Goal: Information Seeking & Learning: Find specific fact

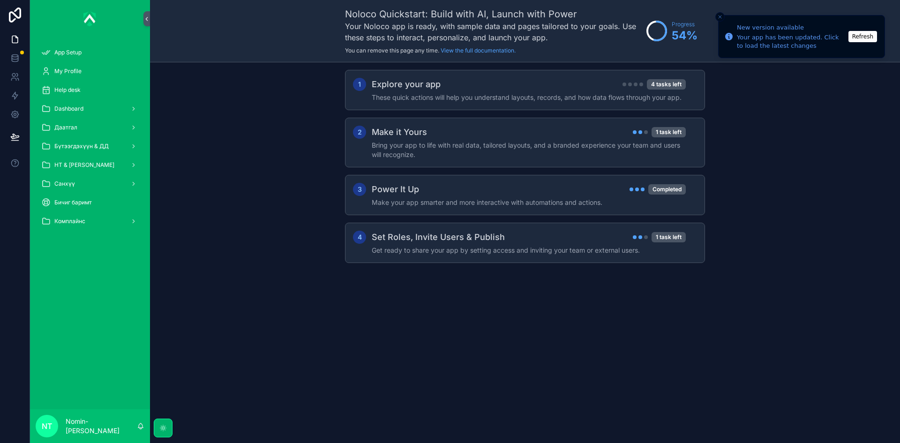
click at [112, 187] on div "Санхүү" at bounding box center [89, 183] width 97 height 15
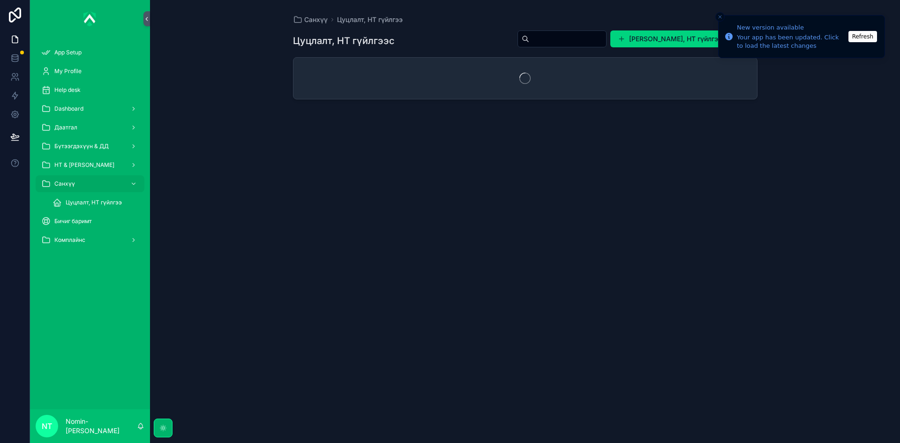
click at [87, 206] on span "Цуцлалт, НТ гүйлгээ" at bounding box center [94, 202] width 56 height 7
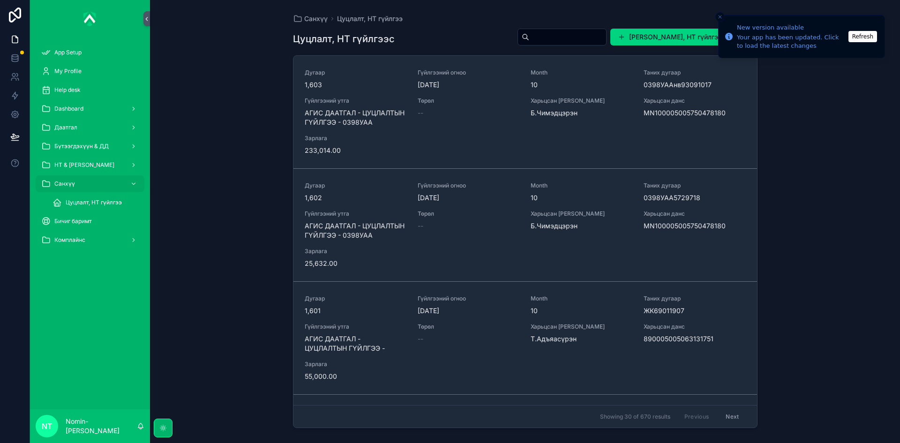
click at [91, 202] on span "Цуцлалт, НТ гүйлгээ" at bounding box center [94, 202] width 56 height 7
click at [551, 356] on div "Дугаар 1,601 Гүйлгээний огноо [DATE] Month 10 Таних дугаар ЖК69011907 Гүйлгээни…" at bounding box center [525, 338] width 441 height 86
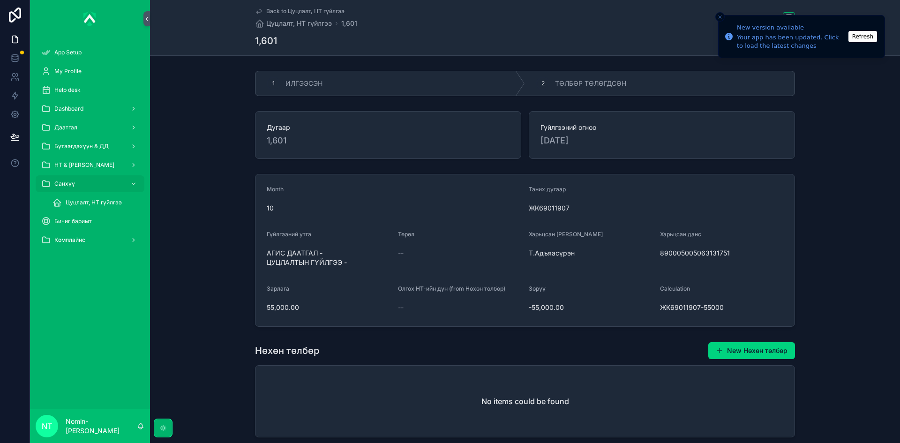
click at [716, 16] on button "Close toast" at bounding box center [719, 16] width 9 height 9
drag, startPoint x: 657, startPoint y: 253, endPoint x: 726, endPoint y: 254, distance: 68.9
click at [726, 254] on span "890005005063131751" at bounding box center [722, 252] width 124 height 9
copy span "890005005063131751"
drag, startPoint x: 258, startPoint y: 306, endPoint x: 310, endPoint y: 312, distance: 51.8
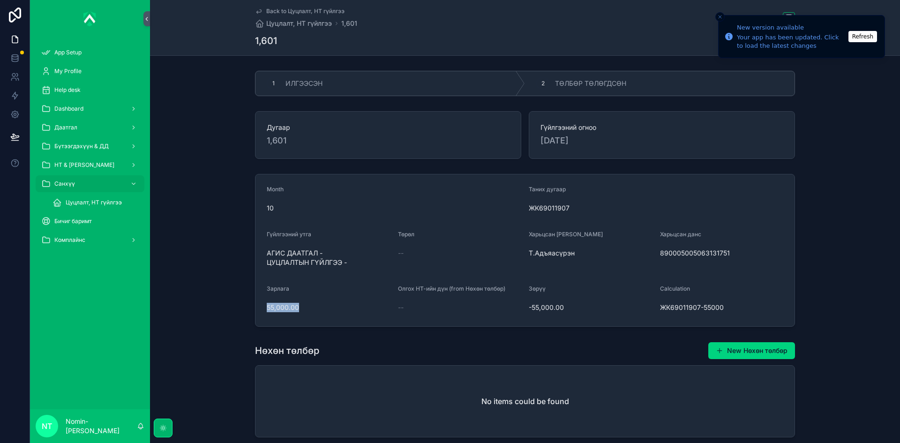
click at [310, 312] on form "Month 10 Таних дугаар ЖК69011907 Гүйлгээний утга АГИС ДААТГАЛ - ЦУЦЛАЛТЫН ГҮЙЛГ…" at bounding box center [524, 250] width 539 height 152
copy span "55,000.00"
drag, startPoint x: 289, startPoint y: 258, endPoint x: 332, endPoint y: 263, distance: 43.9
click at [332, 263] on span "АГИС ДААТГАЛ - ЦУЦЛАЛТЫН ГҮЙЛГЭЭ -" at bounding box center [329, 257] width 124 height 19
drag, startPoint x: 264, startPoint y: 249, endPoint x: 347, endPoint y: 263, distance: 83.7
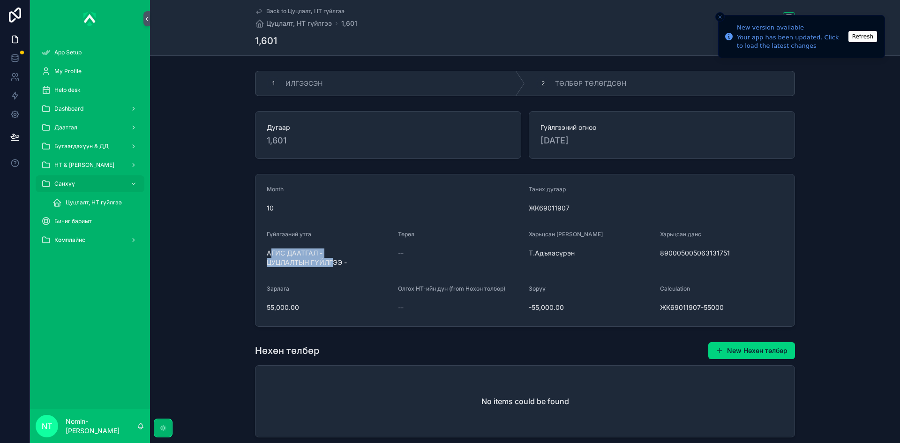
click at [347, 263] on span "АГИС ДААТГАЛ - ЦУЦЛАЛТЫН ГҮЙЛГЭЭ -" at bounding box center [329, 257] width 124 height 19
copy span "АГИС ДААТГАЛ - ЦУЦЛАЛТЫН ГҮЙЛГЭЭ -"
click at [591, 87] on span "ТӨЛБӨР ТӨЛӨГДСӨН" at bounding box center [590, 83] width 71 height 9
click at [114, 199] on span "Цуцлалт, НТ гүйлгээ" at bounding box center [94, 202] width 56 height 7
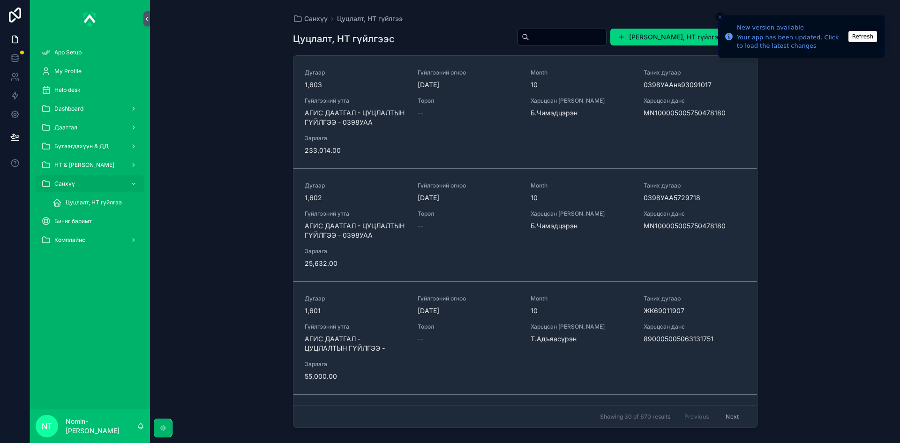
click at [331, 214] on span "Гүйлгээний утга" at bounding box center [356, 213] width 102 height 7
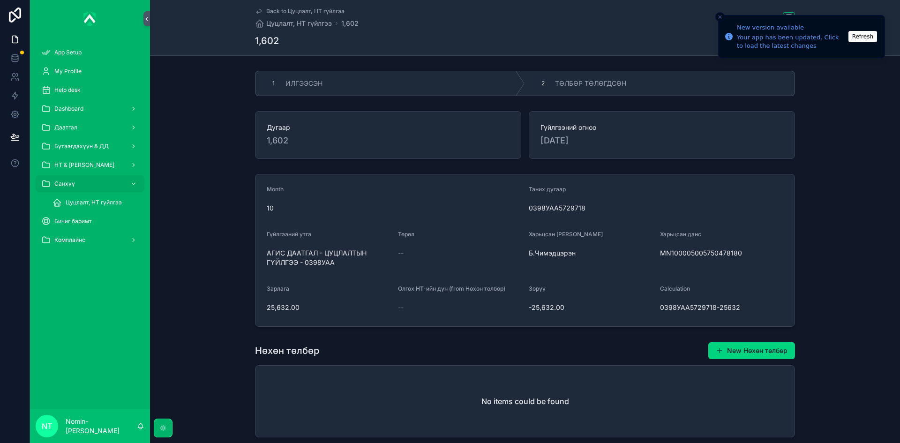
click at [717, 16] on button "Close toast" at bounding box center [719, 16] width 9 height 9
click at [635, 77] on div "2 ТӨЛБӨР ТӨЛӨГДСӨН" at bounding box center [659, 83] width 269 height 24
drag, startPoint x: 655, startPoint y: 257, endPoint x: 739, endPoint y: 254, distance: 83.5
click at [739, 254] on form "Month 10 Таних дугаар 0398УАА5729718 Гүйлгээний утга АГИС ДААТГАЛ - ЦУЦЛАЛТЫН Г…" at bounding box center [524, 250] width 539 height 152
drag, startPoint x: 306, startPoint y: 311, endPoint x: 312, endPoint y: 311, distance: 6.1
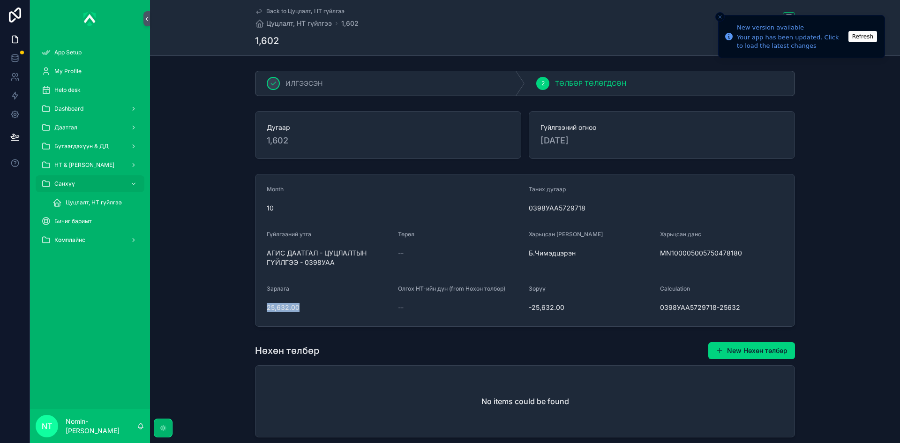
click at [312, 311] on form "Month 10 Таних дугаар 0398УАА5729718 Гүйлгээний утга АГИС ДААТГАЛ - ЦУЦЛАЛТЫН Г…" at bounding box center [524, 250] width 539 height 152
copy span "25,632.00"
drag, startPoint x: 259, startPoint y: 250, endPoint x: 338, endPoint y: 266, distance: 80.7
click at [338, 266] on form "Month 10 Таних дугаар 0398УАА5729718 Гүйлгээний утга АГИС ДААТГАЛ - ЦУЦЛАЛТЫН Г…" at bounding box center [524, 250] width 539 height 152
copy span "АГИС ДААТГАЛ - ЦУЦЛАЛТЫН ГҮЙЛГЭЭ - 0398УАА"
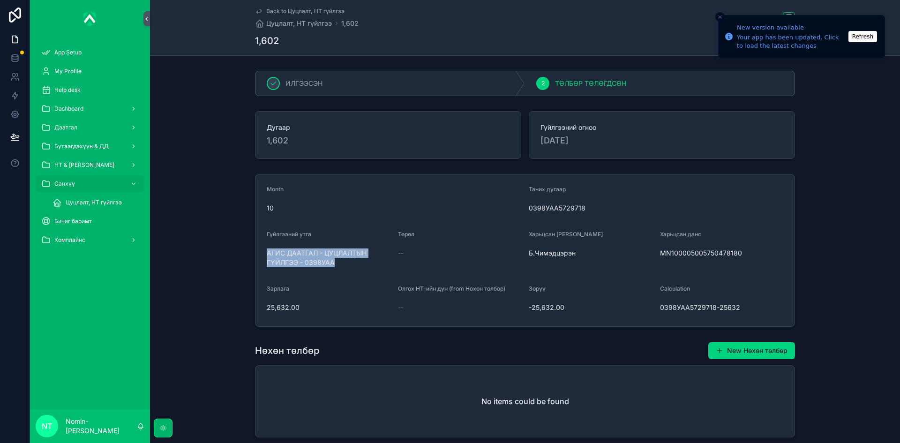
click at [81, 204] on span "Цуцлалт, НТ гүйлгээ" at bounding box center [94, 202] width 56 height 7
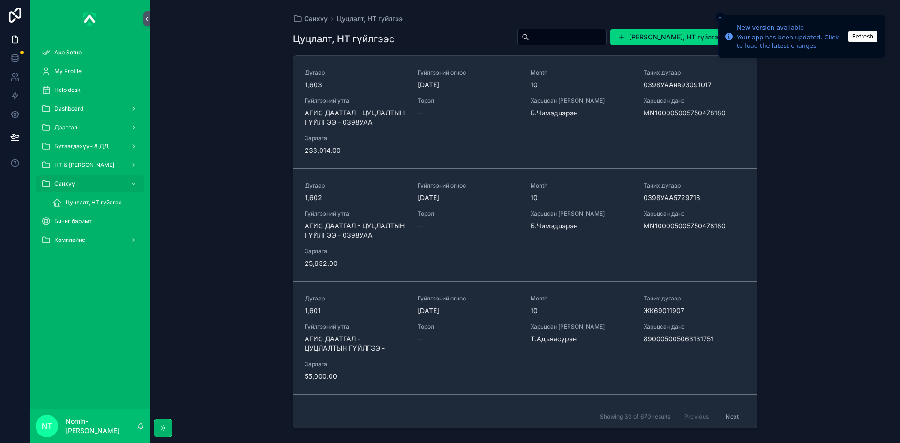
click at [412, 119] on div "Дугаар 1,603 Гүйлгээний огноо [DATE] Month 10 Таних дугаар 0398УААнв93091017 Гү…" at bounding box center [525, 112] width 441 height 86
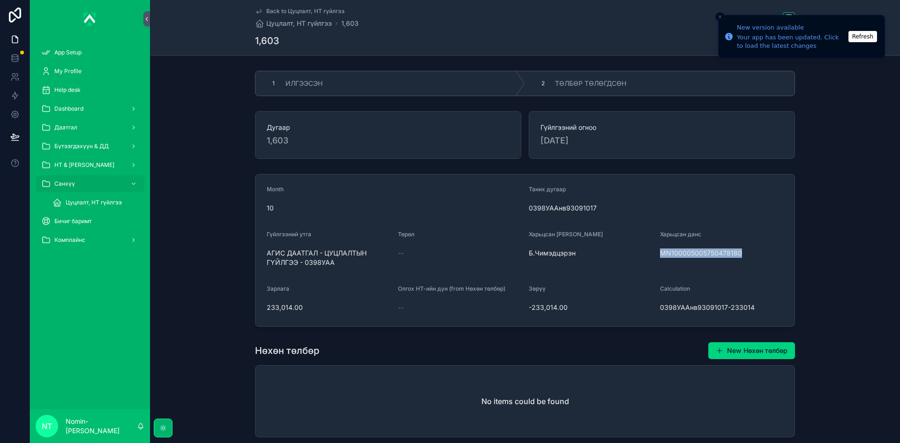
drag, startPoint x: 657, startPoint y: 255, endPoint x: 742, endPoint y: 251, distance: 84.9
click at [742, 251] on span "MN100005005750478180" at bounding box center [722, 252] width 124 height 9
copy span "MN100005005750478180"
drag, startPoint x: 261, startPoint y: 311, endPoint x: 317, endPoint y: 306, distance: 56.0
click at [317, 306] on form "Month 10 Таних дугаар 0398УААнв93091017 Гүйлгээний утга АГИС ДААТГАЛ - ЦУЦЛАЛТЫ…" at bounding box center [524, 250] width 539 height 152
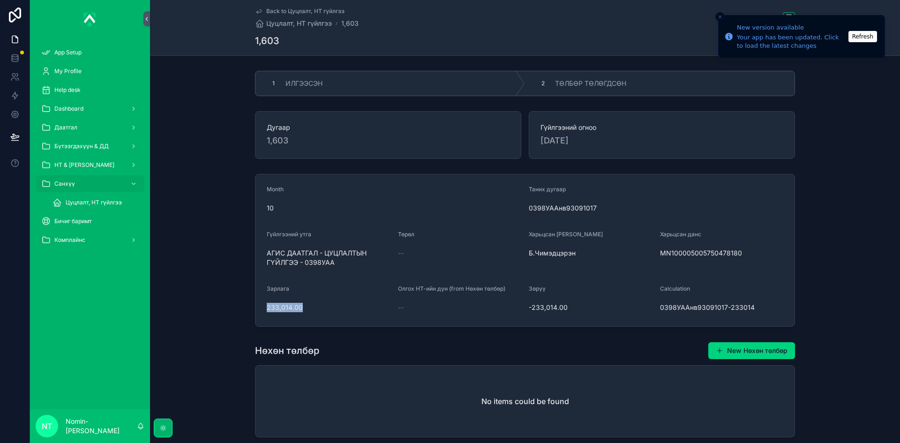
copy span "233,014.00"
drag, startPoint x: 263, startPoint y: 254, endPoint x: 354, endPoint y: 267, distance: 91.5
click at [354, 267] on form "Month 10 Таних дугаар 0398УААнв93091017 Гүйлгээний утга АГИС ДААТГАЛ - ЦУЦЛАЛТЫ…" at bounding box center [524, 250] width 539 height 152
copy span "АГИС ДААТГАЛ - ЦУЦЛАЛТЫН ГҮЙЛГЭЭ - 0398УАА"
